Goal: Task Accomplishment & Management: Use online tool/utility

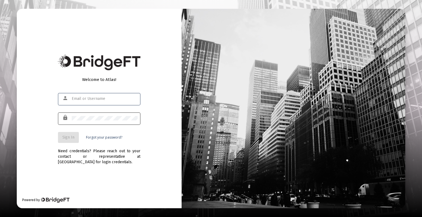
type input "[EMAIL_ADDRESS][DOMAIN_NAME]"
click at [101, 114] on div at bounding box center [105, 117] width 66 height 13
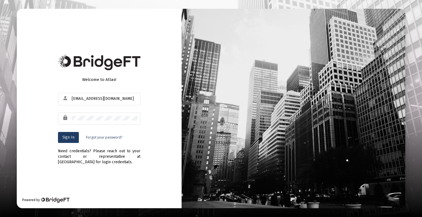
click at [69, 139] on span "Sign In" at bounding box center [68, 137] width 12 height 5
click at [139, 161] on div "Need credentials? Please reach out to your contact or representative at [GEOGRA…" at bounding box center [99, 154] width 82 height 22
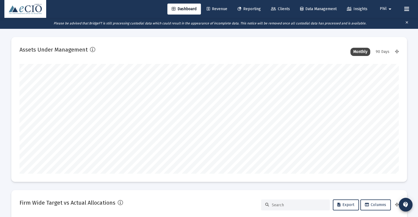
scroll to position [110, 379]
type input "[DATE]"
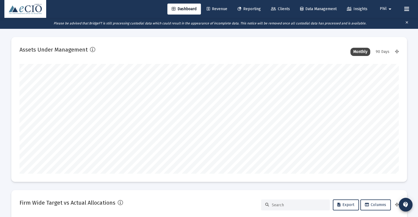
click at [248, 5] on link "Reporting" at bounding box center [249, 9] width 32 height 11
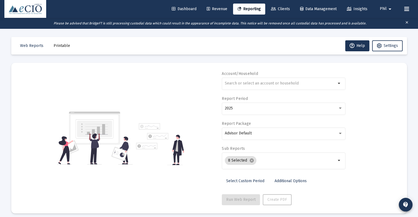
click at [285, 10] on span "Clients" at bounding box center [280, 9] width 19 height 5
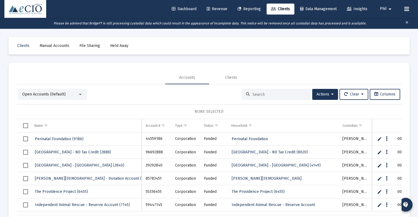
click at [182, 8] on span "Dashboard" at bounding box center [184, 9] width 25 height 5
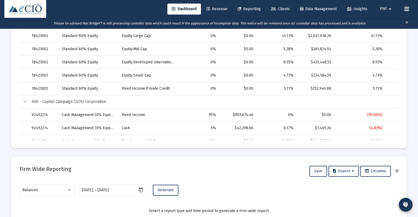
scroll to position [220, 0]
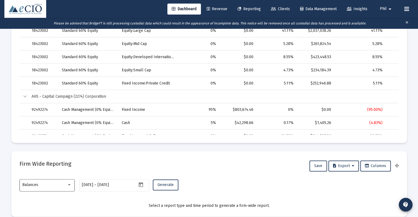
click at [57, 182] on div "Balances" at bounding box center [46, 184] width 49 height 13
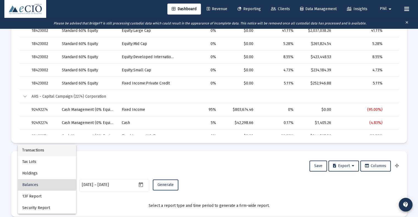
click at [52, 154] on span "Transactions" at bounding box center [46, 151] width 49 height 12
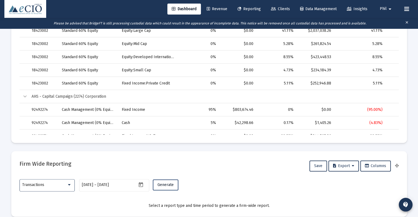
click at [168, 185] on span "Generate" at bounding box center [165, 185] width 16 height 5
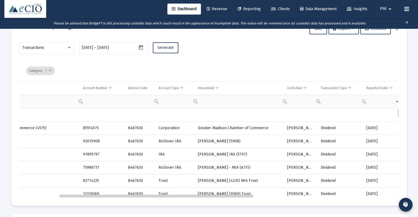
scroll to position [0, 99]
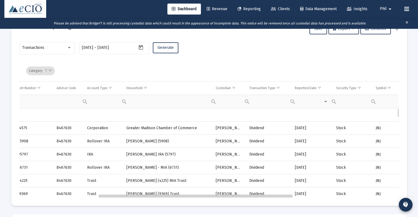
drag, startPoint x: 191, startPoint y: 197, endPoint x: 271, endPoint y: 199, distance: 80.2
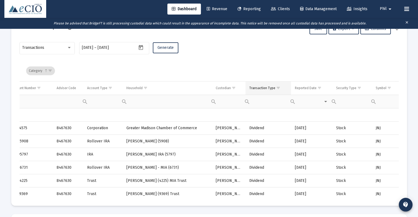
click at [278, 89] on span "Show filter options for column 'Transaction Type'" at bounding box center [278, 88] width 4 height 4
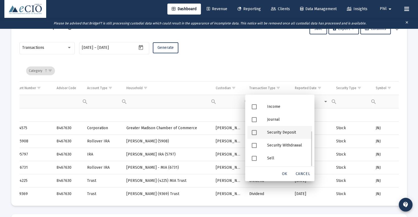
click at [277, 132] on div "Security Deposit" at bounding box center [286, 132] width 49 height 13
click at [286, 174] on span "OK" at bounding box center [284, 174] width 5 height 5
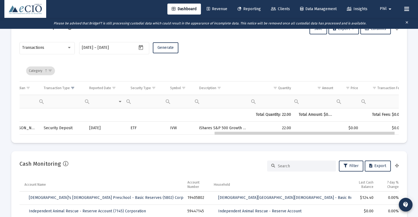
drag, startPoint x: 264, startPoint y: 133, endPoint x: 390, endPoint y: 138, distance: 126.1
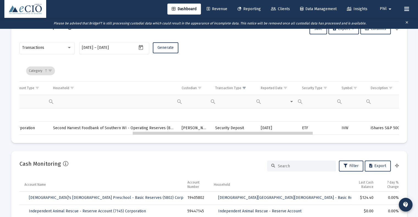
drag, startPoint x: 276, startPoint y: 133, endPoint x: 190, endPoint y: 133, distance: 85.4
